Goal: Information Seeking & Learning: Check status

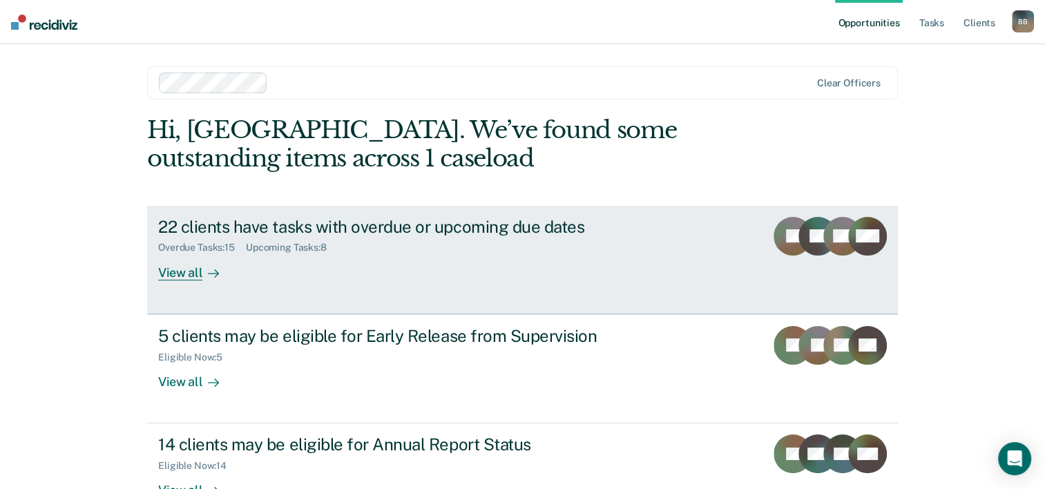
click at [180, 274] on div "View all" at bounding box center [196, 266] width 77 height 27
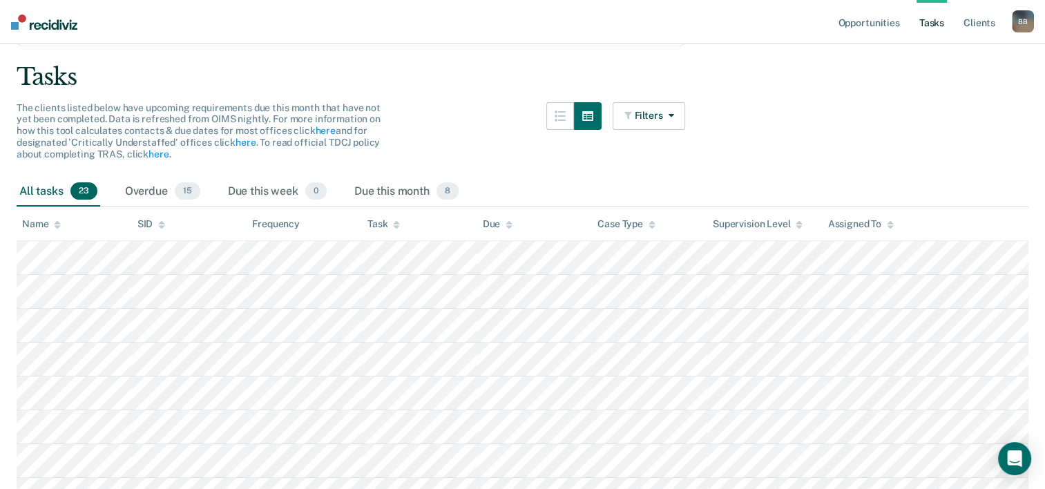
scroll to position [138, 0]
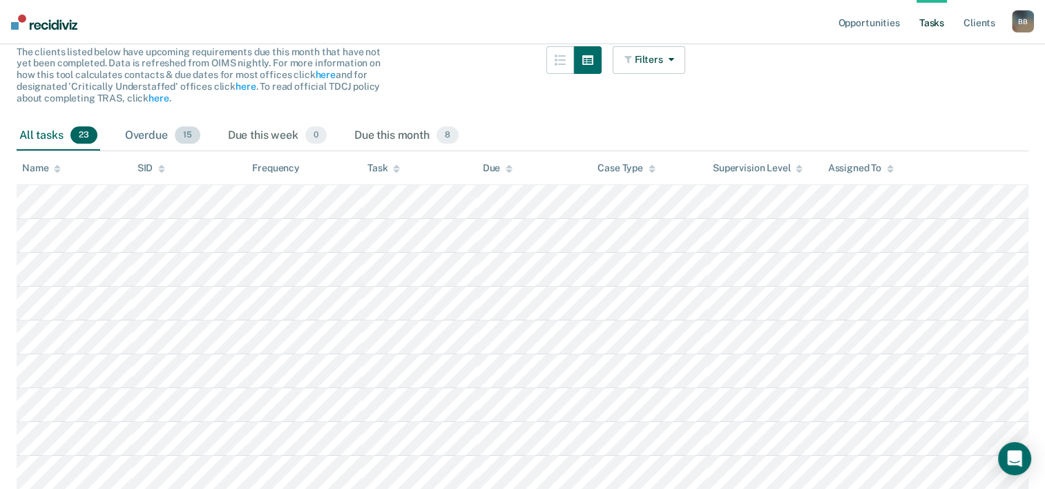
click at [171, 142] on div "Overdue 15" at bounding box center [162, 136] width 81 height 30
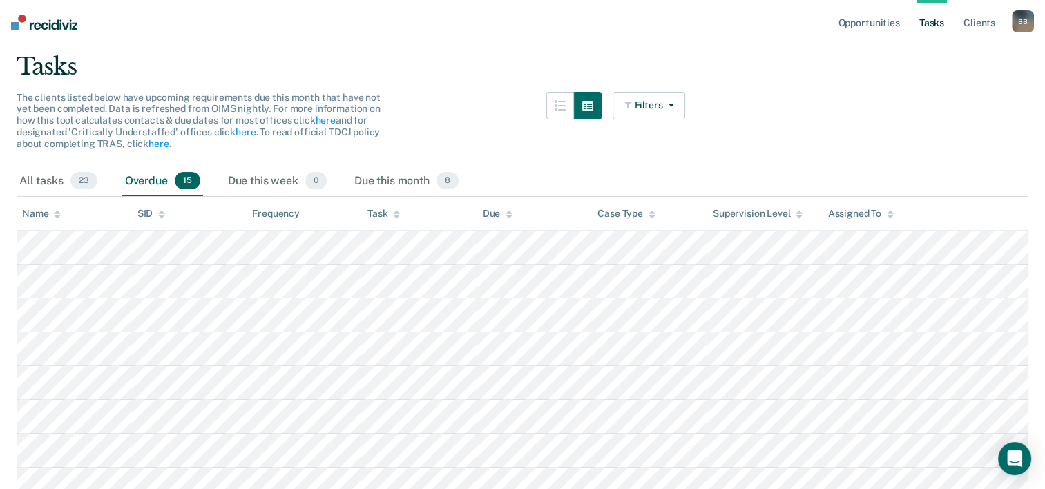
scroll to position [69, 0]
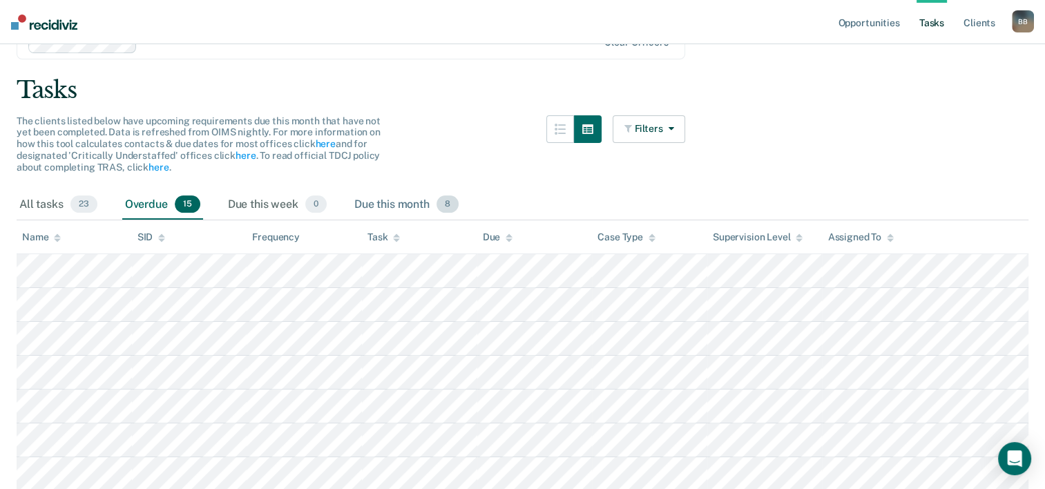
click at [404, 203] on div "Due this month 8" at bounding box center [407, 205] width 110 height 30
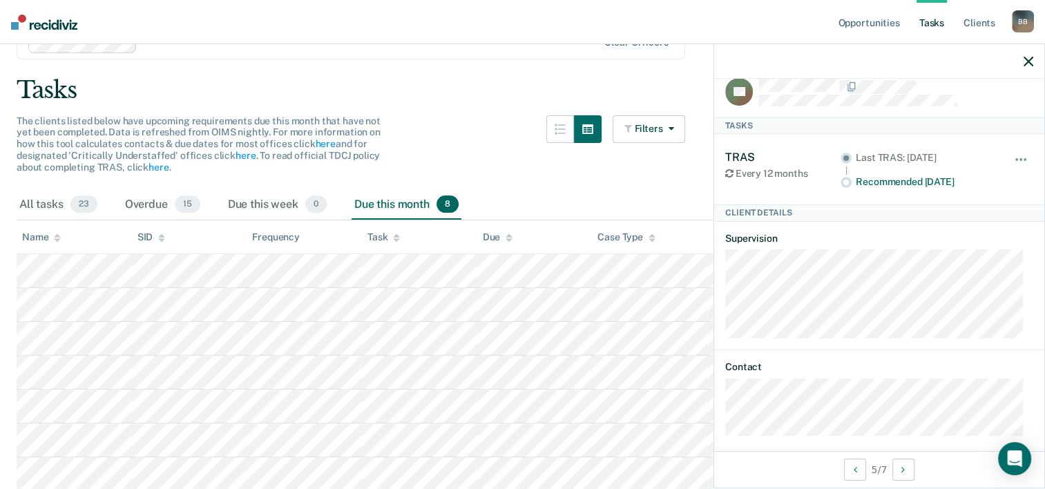
scroll to position [28, 0]
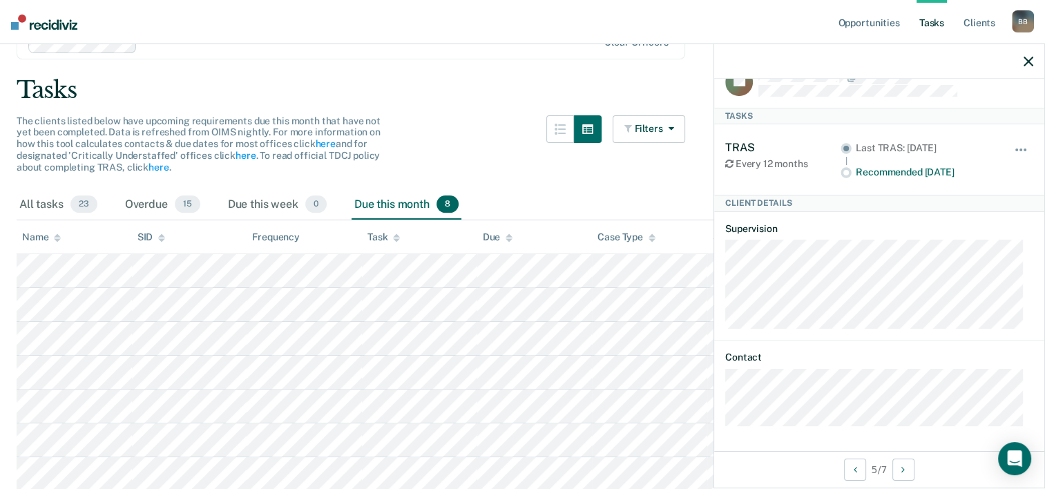
click at [738, 148] on div "TRAS" at bounding box center [782, 147] width 115 height 13
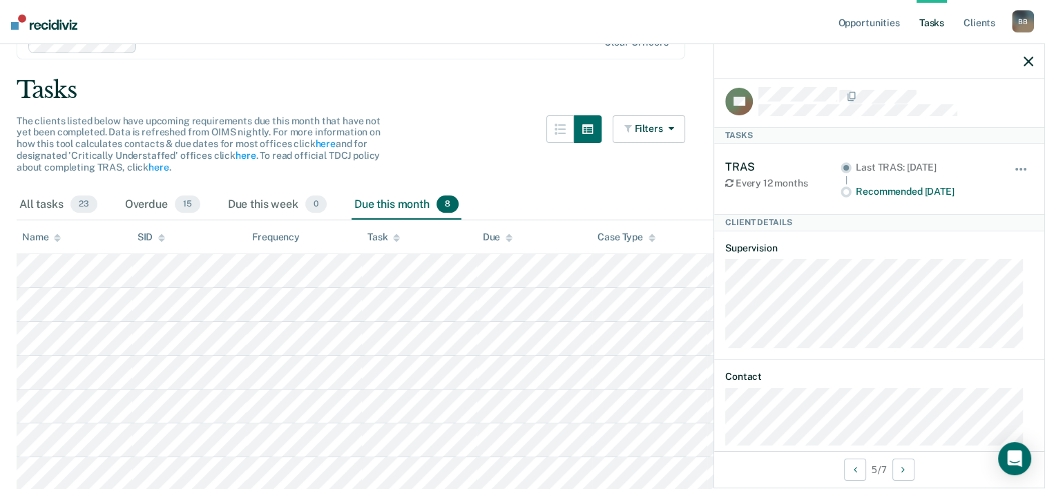
scroll to position [0, 0]
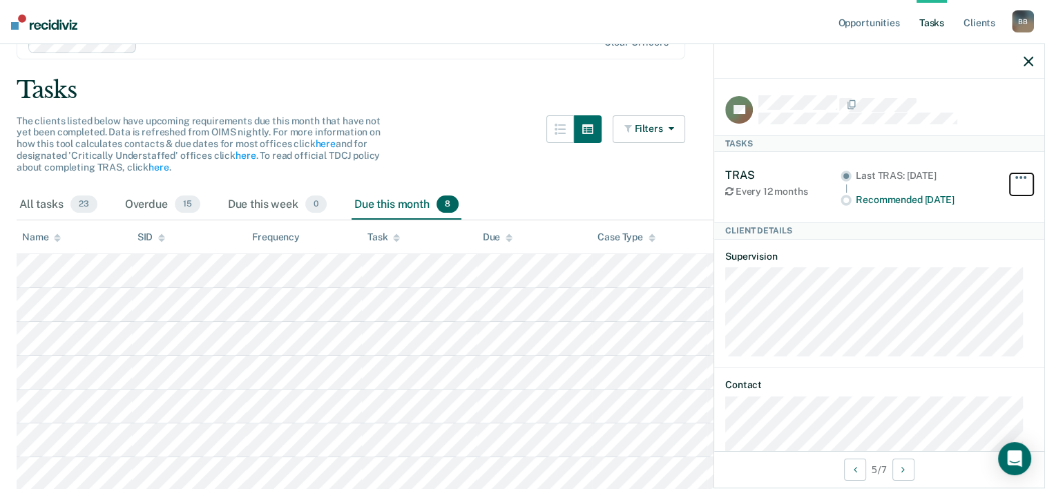
click at [1010, 174] on button "button" at bounding box center [1021, 184] width 23 height 22
click at [877, 180] on div "Last TRAS: [DATE]" at bounding box center [925, 181] width 139 height 23
click at [809, 94] on div "TB Tasks TRAS Every 12 months Last TRAS: [DATE] Recommended [DATE] Hide from ta…" at bounding box center [879, 265] width 330 height 372
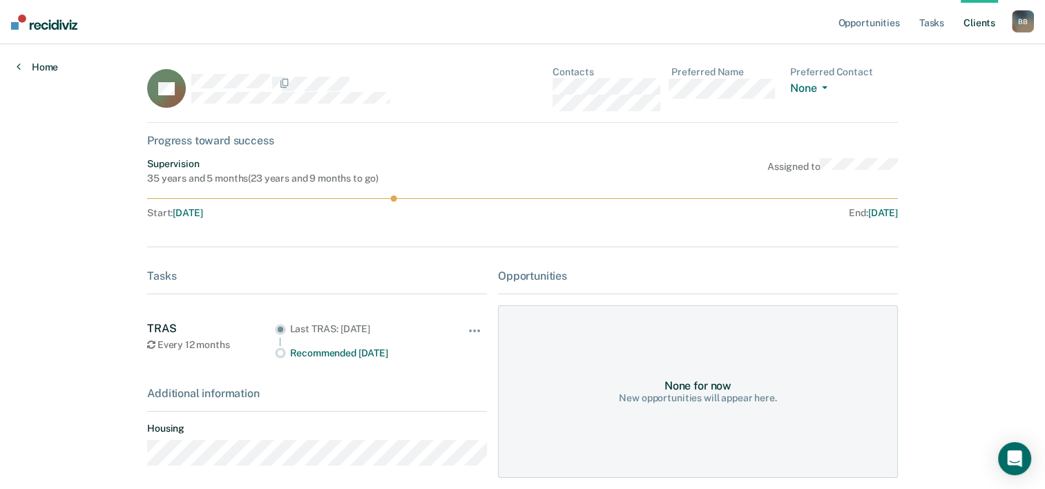
click at [37, 64] on link "Home" at bounding box center [37, 67] width 41 height 12
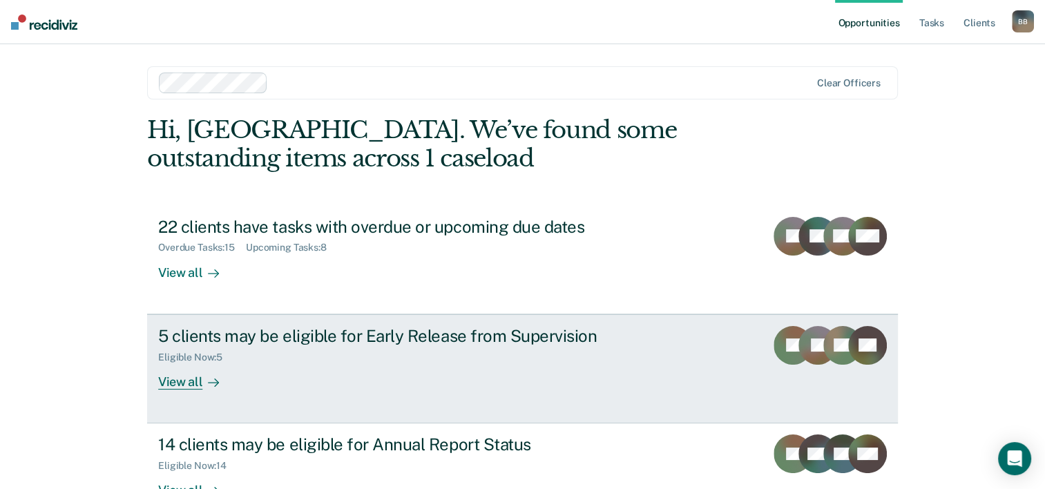
scroll to position [69, 0]
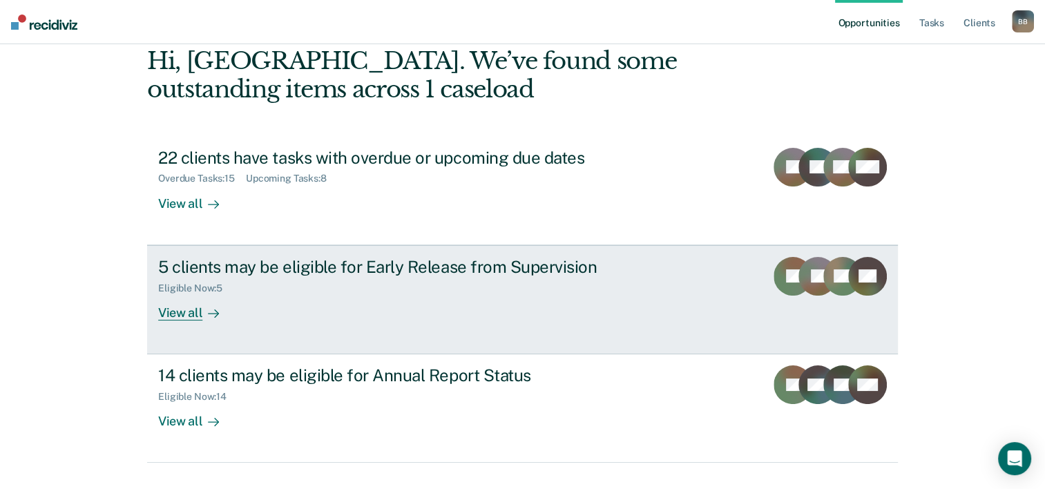
click at [372, 265] on div "5 clients may be eligible for Early Release from Supervision" at bounding box center [400, 267] width 485 height 20
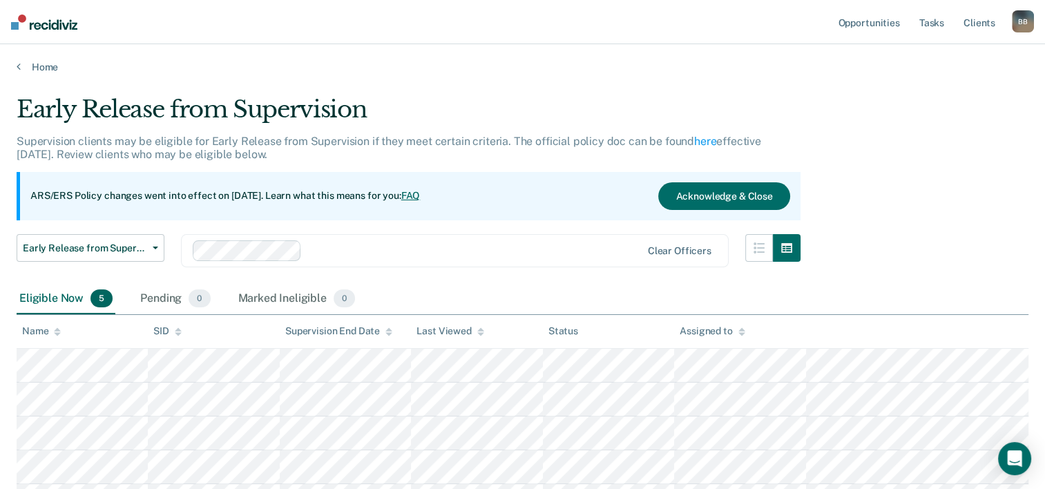
scroll to position [127, 0]
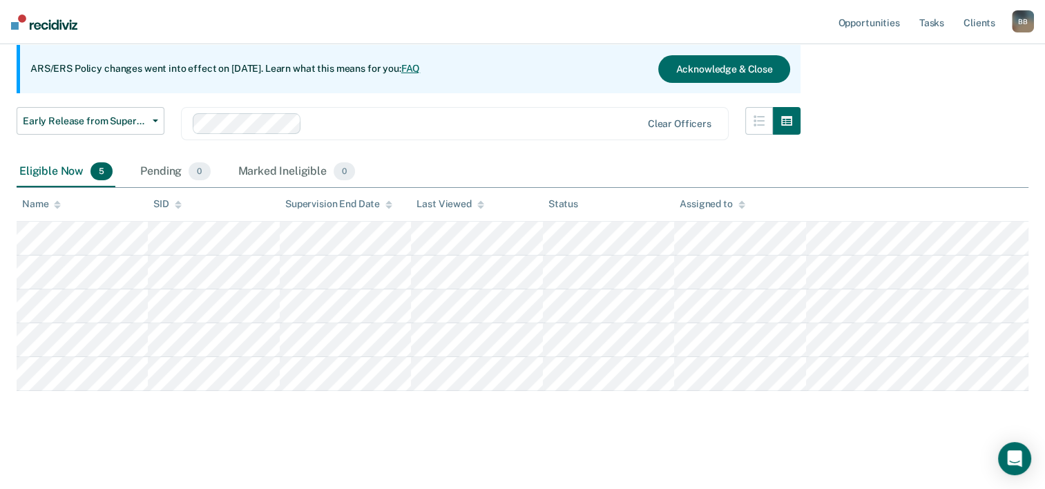
click at [43, 25] on img at bounding box center [44, 22] width 66 height 15
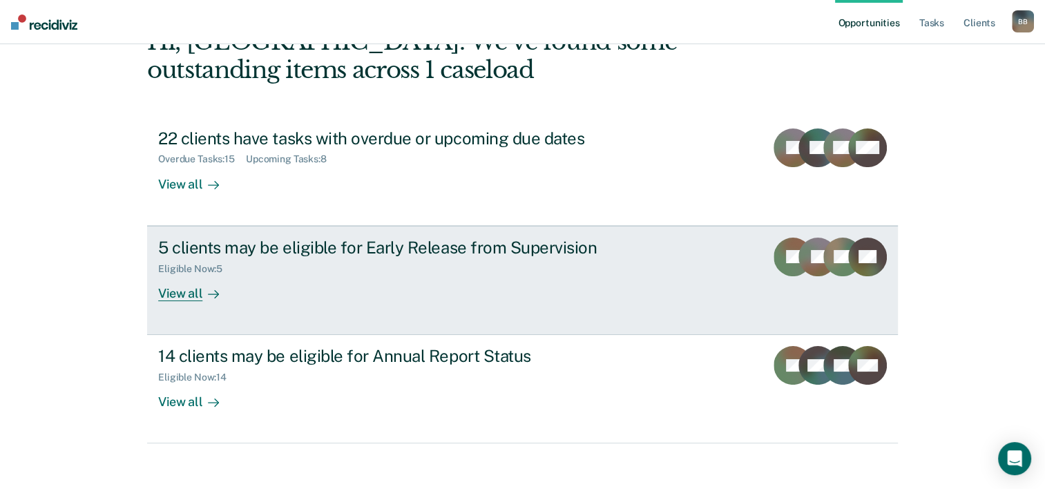
scroll to position [97, 0]
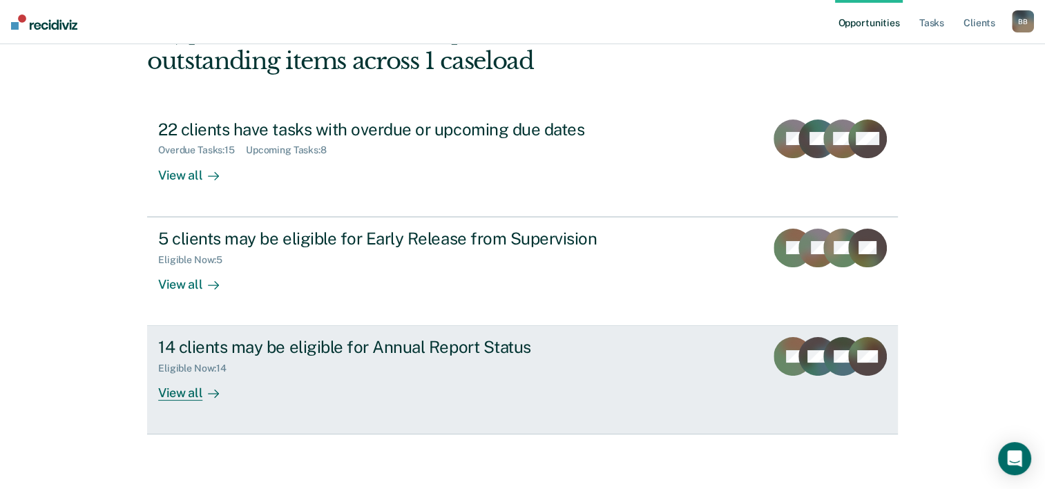
click at [321, 340] on div "14 clients may be eligible for Annual Report Status" at bounding box center [400, 347] width 485 height 20
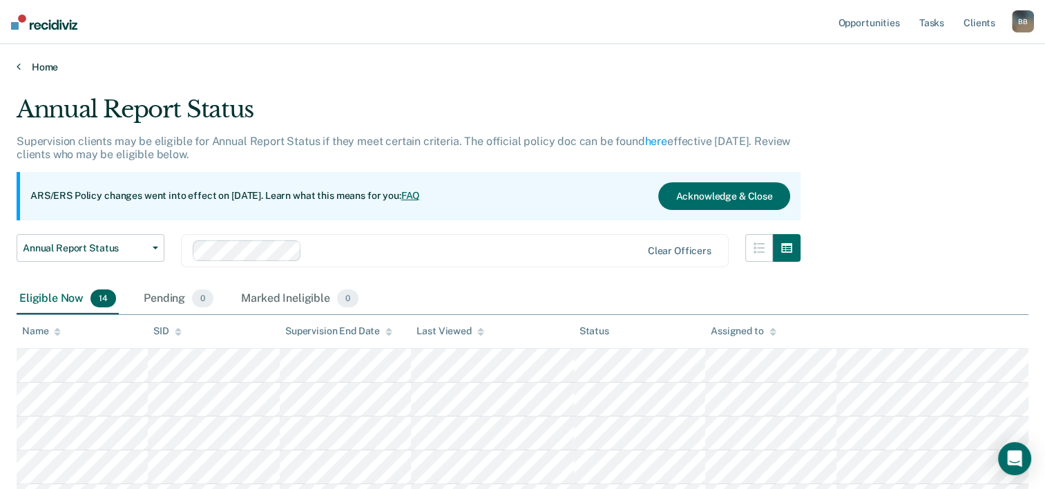
click at [46, 66] on link "Home" at bounding box center [523, 67] width 1012 height 12
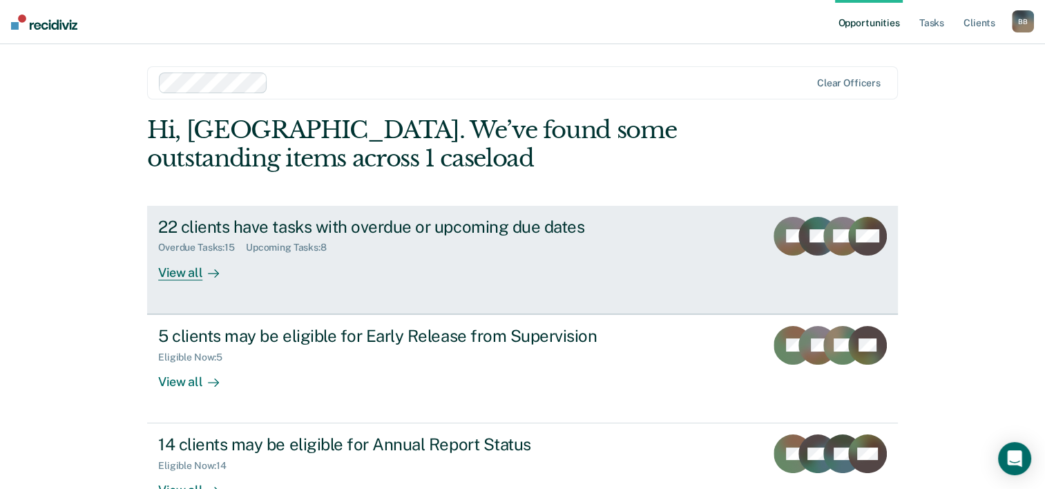
click at [312, 233] on div "22 clients have tasks with overdue or upcoming due dates" at bounding box center [400, 227] width 485 height 20
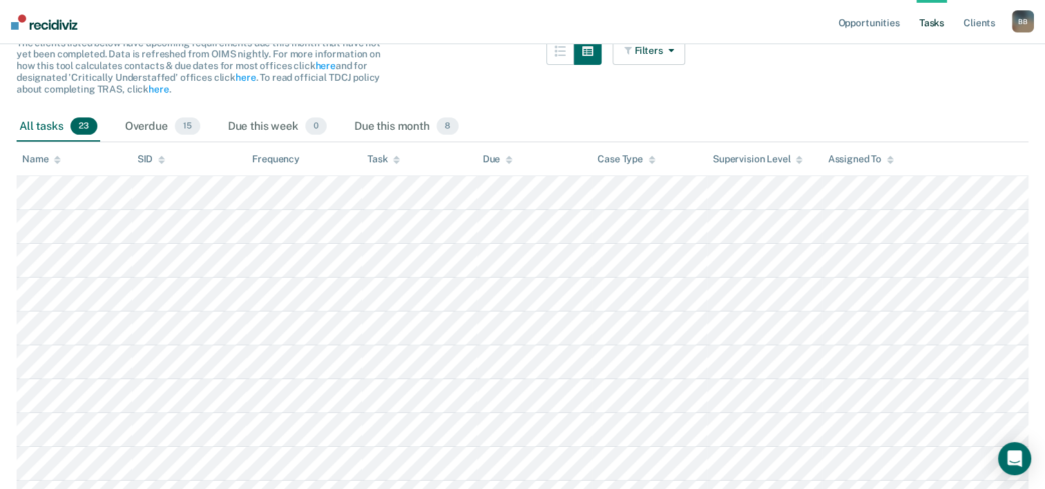
scroll to position [69, 0]
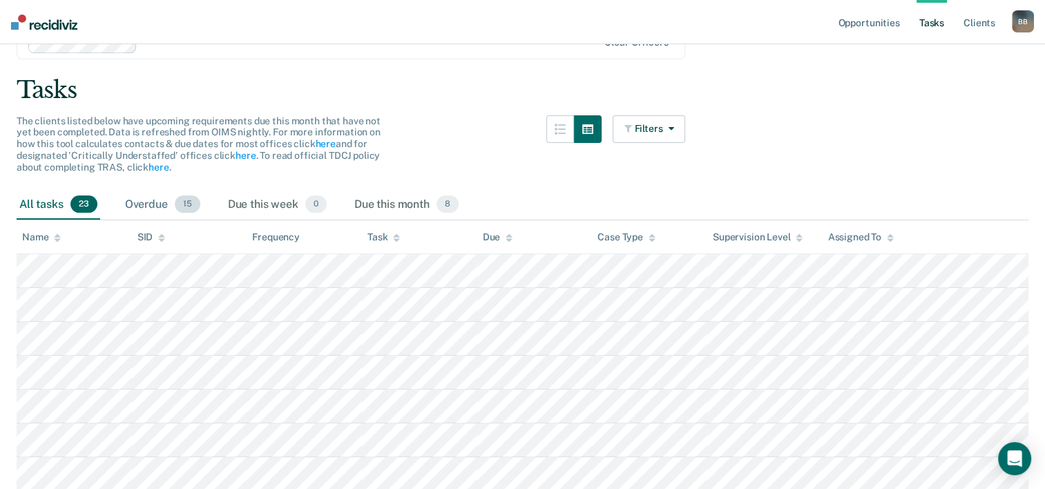
click at [155, 202] on div "Overdue 15" at bounding box center [162, 205] width 81 height 30
click at [276, 209] on div "Due this week 0" at bounding box center [277, 205] width 104 height 30
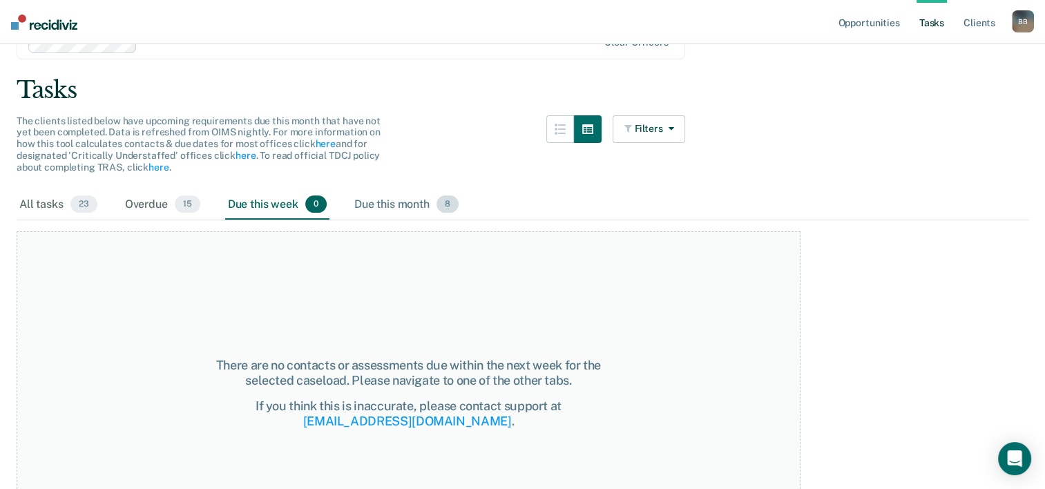
click at [372, 199] on div "Due this month 8" at bounding box center [407, 205] width 110 height 30
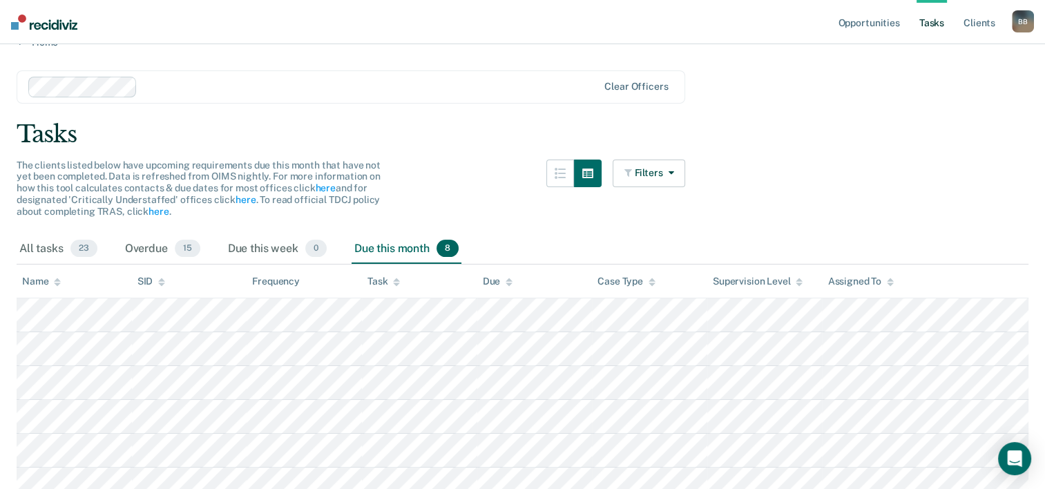
scroll to position [0, 0]
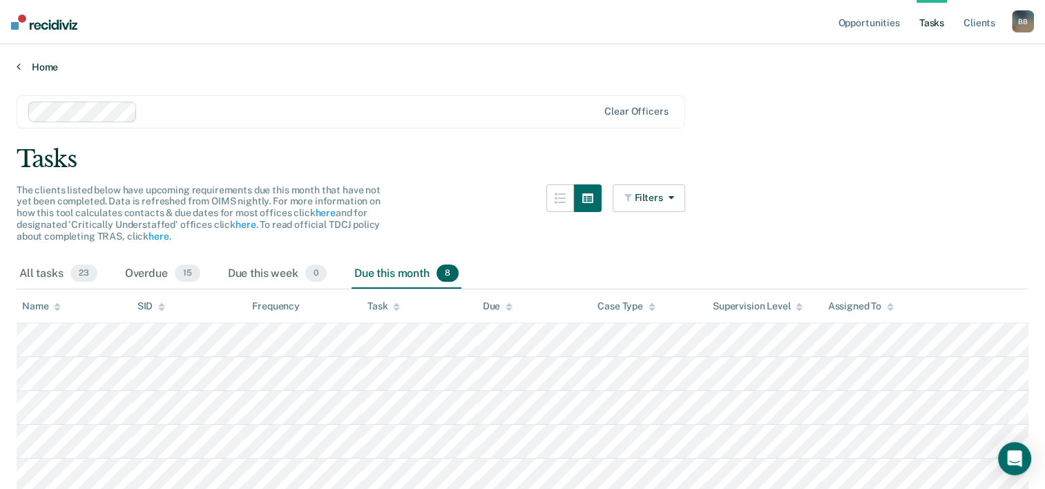
click at [44, 67] on link "Home" at bounding box center [523, 67] width 1012 height 12
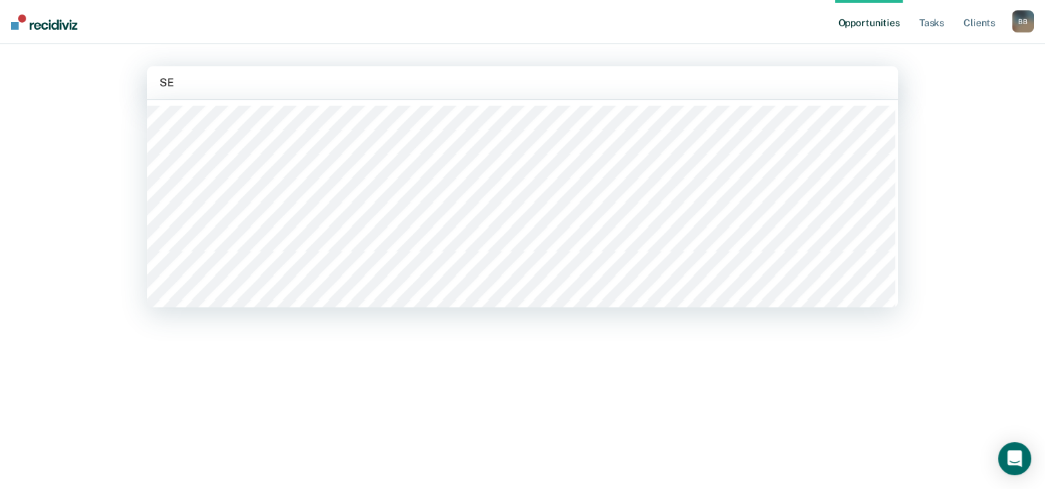
type input "SEA"
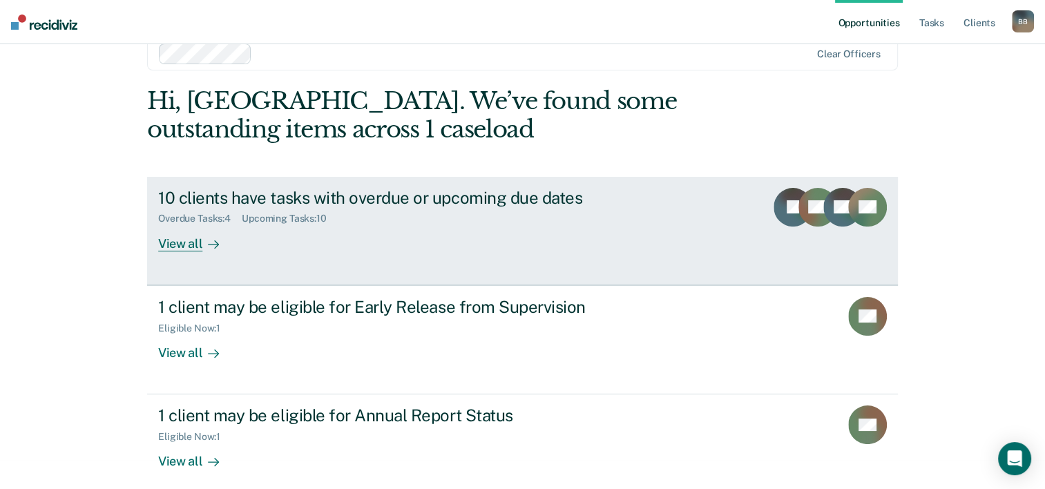
scroll to position [42, 0]
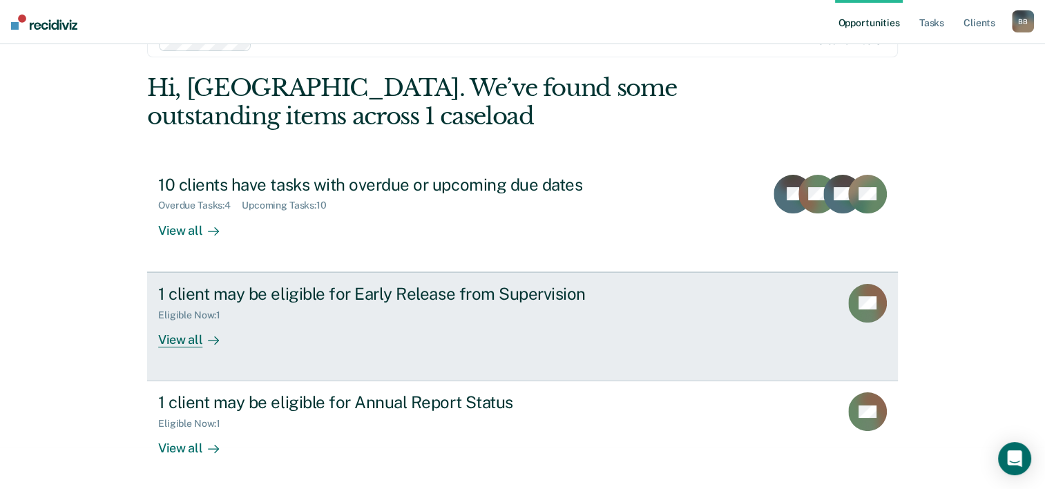
click at [327, 290] on div "1 client may be eligible for Early Release from Supervision" at bounding box center [400, 294] width 485 height 20
